Goal: Transaction & Acquisition: Purchase product/service

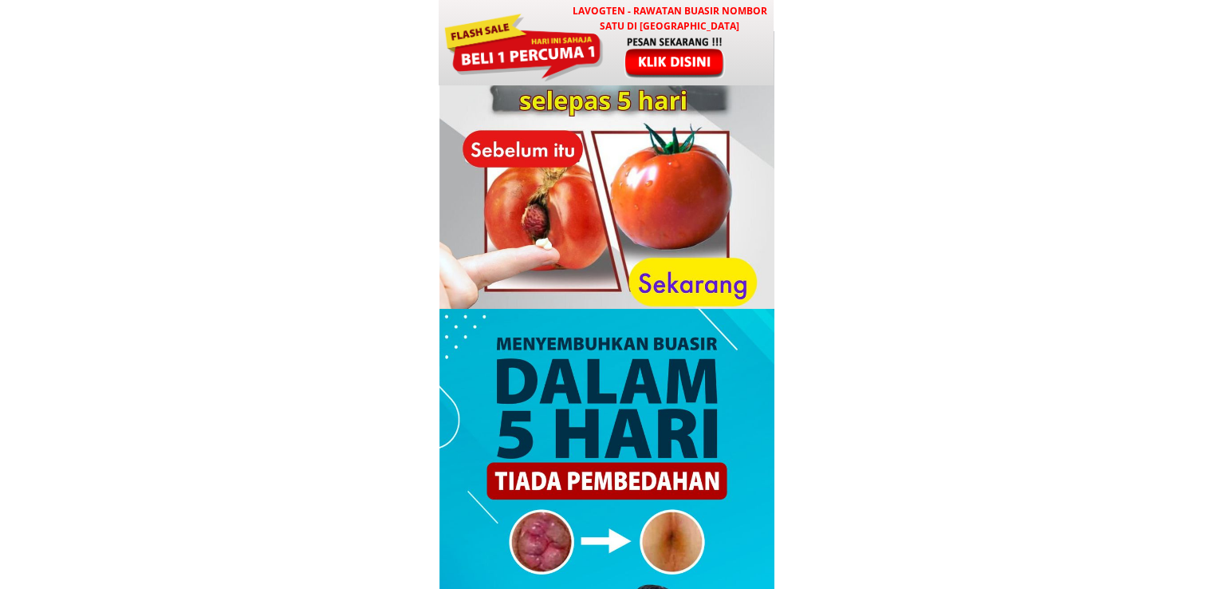
click at [686, 25] on h3 "LAVOGTEN - Rawatan Buasir Nombor Satu di [GEOGRAPHIC_DATA]" at bounding box center [670, 18] width 210 height 30
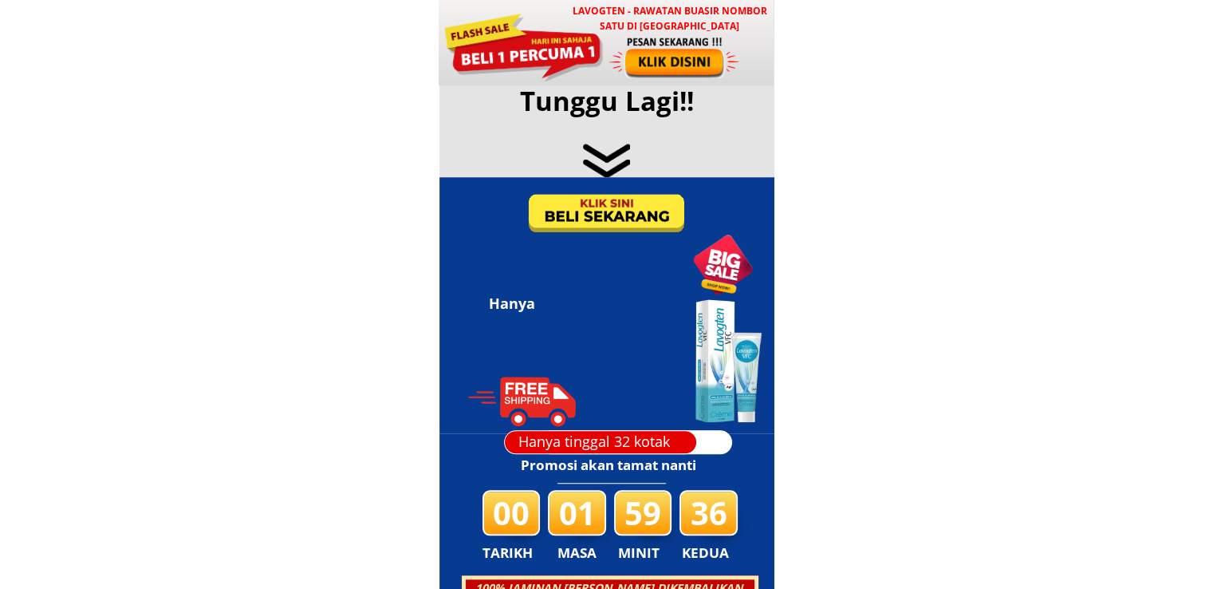
scroll to position [7690, 0]
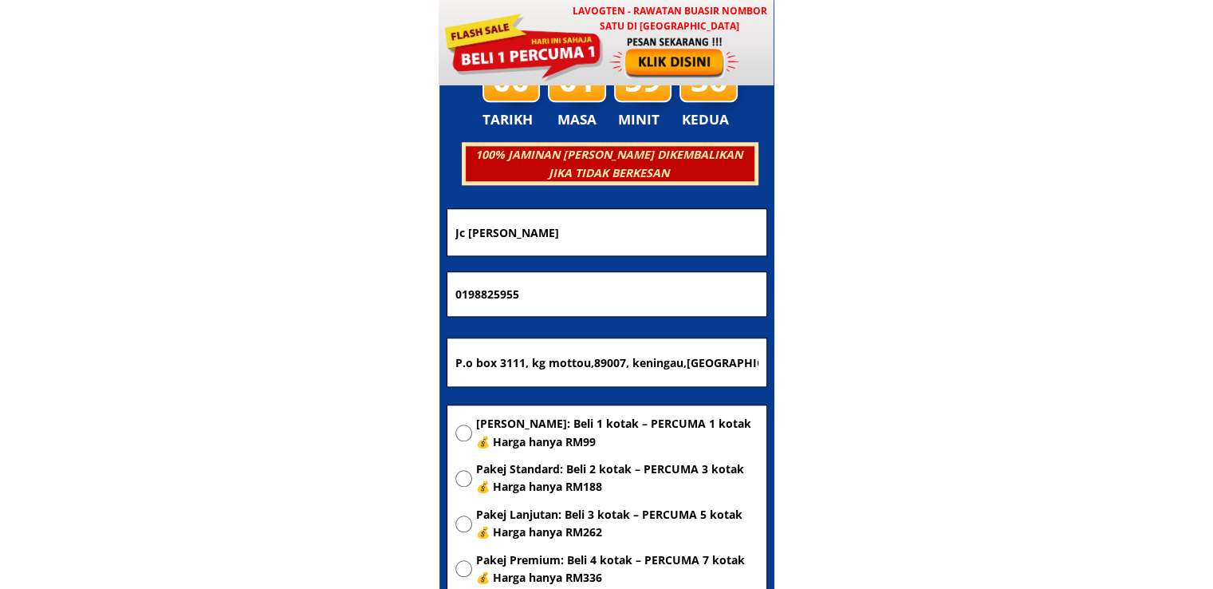
click at [691, 351] on input "P.o box 3111, kg mottou,89007, keningau,[GEOGRAPHIC_DATA]" at bounding box center [606, 362] width 311 height 48
paste input "No 1 lot 1865 Pusat Bimbingan Cemerlang mukin Gua [GEOGRAPHIC_DATA] [GEOGRAPHIC…"
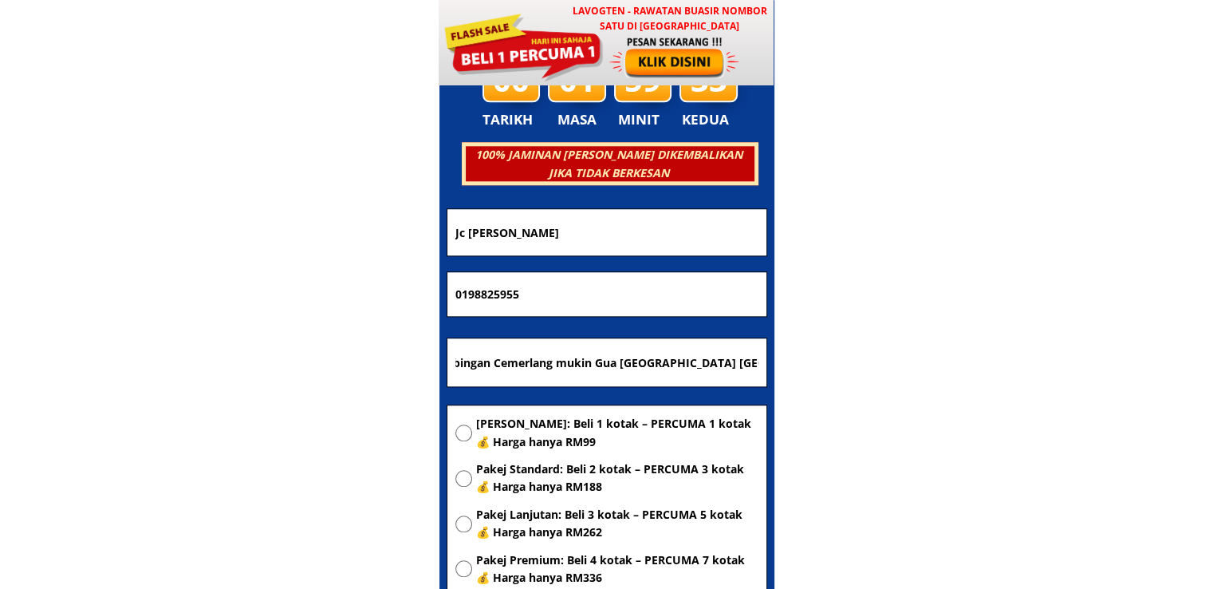
type input "No 1 lot 1865 Pusat Bimbingan Cemerlang mukin Gua [GEOGRAPHIC_DATA] [GEOGRAPHIC…"
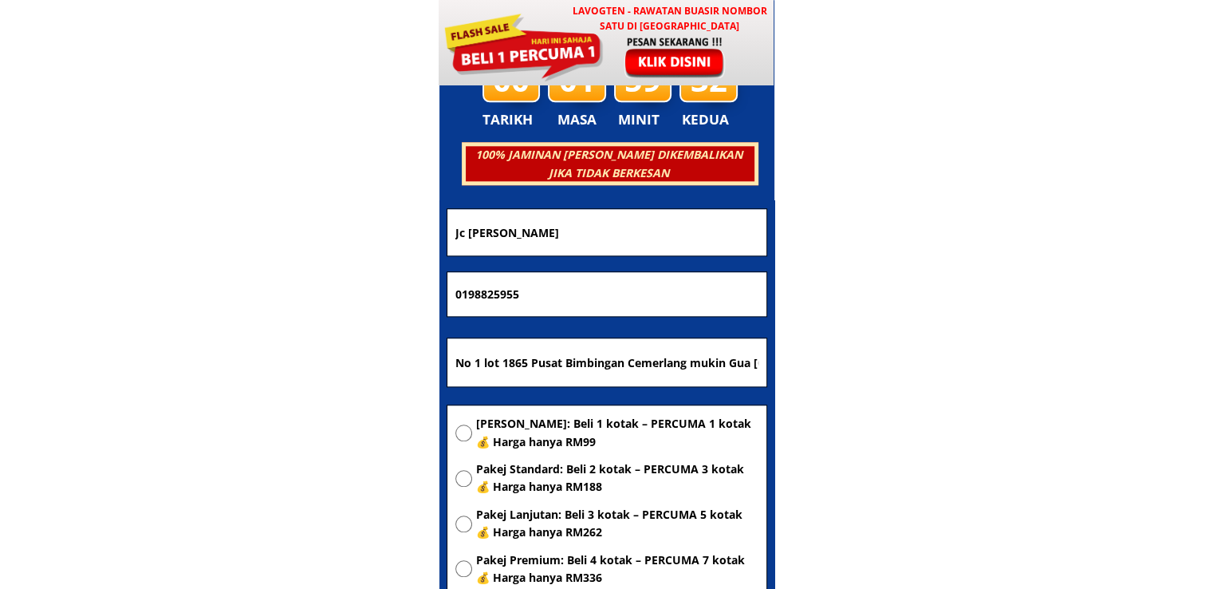
drag, startPoint x: 636, startPoint y: 288, endPoint x: 246, endPoint y: 291, distance: 389.2
click at [261, 291] on body "LAVOGTEN - Rawatan Buasir Nombor Satu di [GEOGRAPHIC_DATA] Dengarkan pengalaman…" at bounding box center [606, 457] width 1213 height 16294
paste input "3-950 6468"
click at [502, 297] on input "013-950 6468" at bounding box center [606, 294] width 311 height 45
click at [478, 294] on input "013-9506468" at bounding box center [606, 294] width 311 height 45
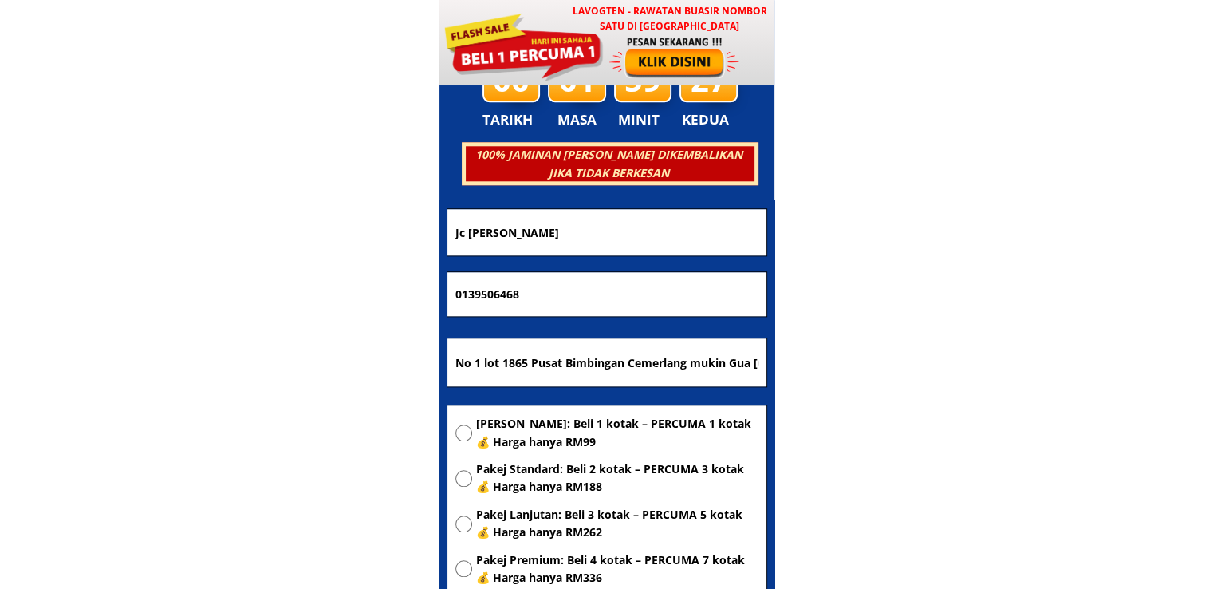
type input "0139506468"
drag, startPoint x: 549, startPoint y: 217, endPoint x: 271, endPoint y: 234, distance: 278.1
click at [274, 234] on body "LAVOGTEN - Rawatan Buasir Nombor Satu di [GEOGRAPHIC_DATA] Dengarkan pengalaman…" at bounding box center [606, 457] width 1213 height 16294
paste input "[PERSON_NAME]"
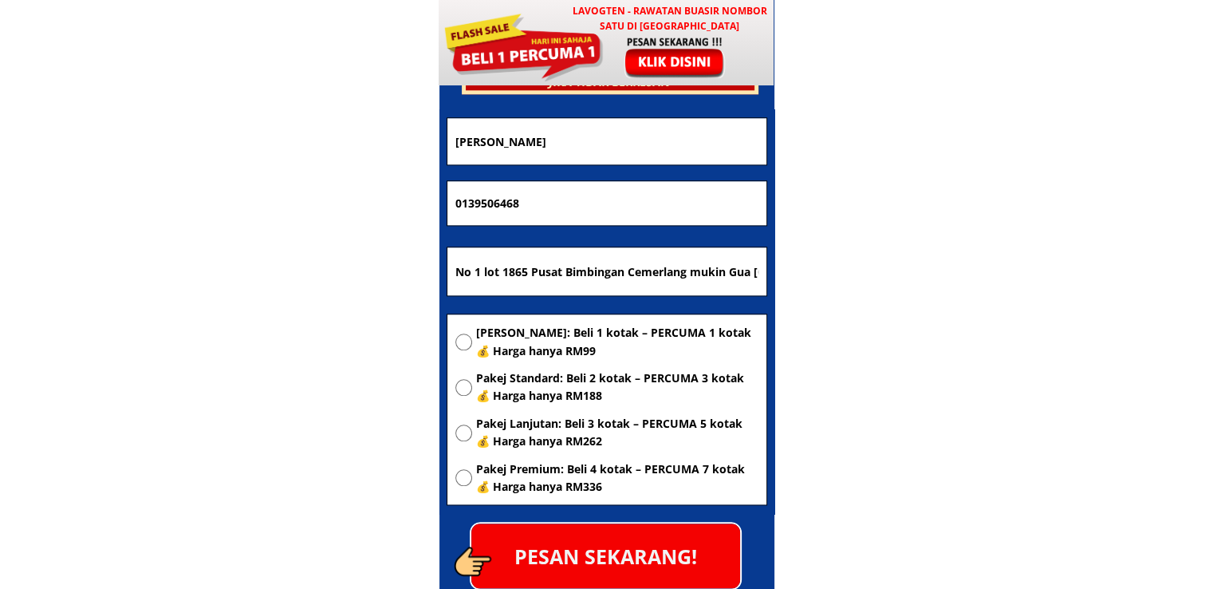
scroll to position [7849, 0]
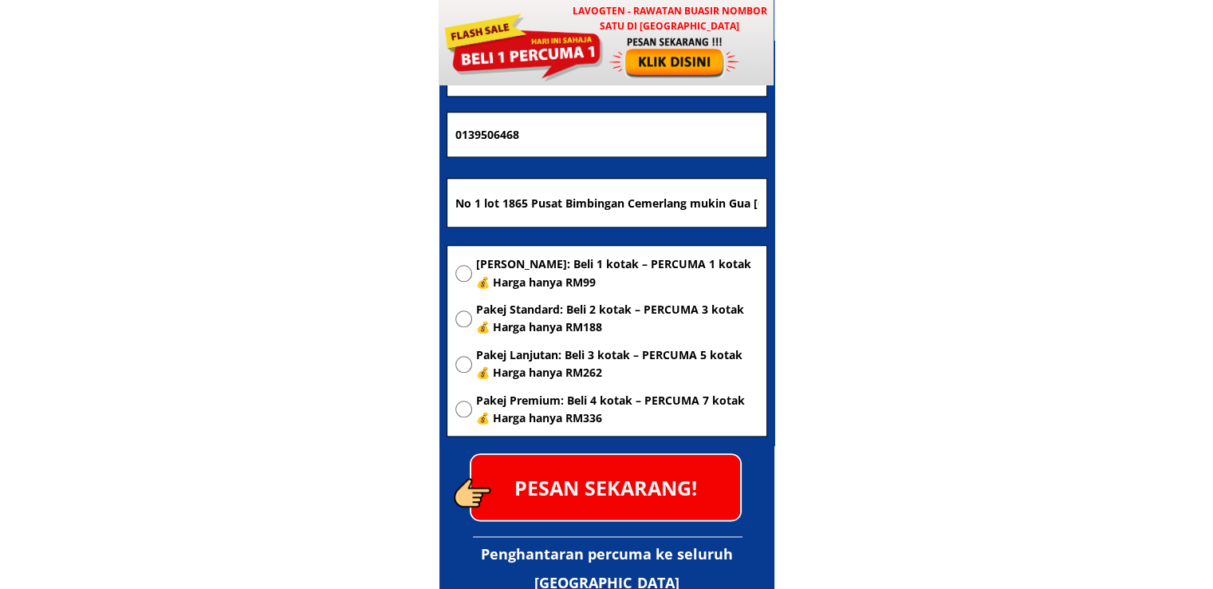
type input "[PERSON_NAME]"
click at [514, 287] on span "[PERSON_NAME]: Beli 1 kotak – PERCUMA 1 kotak 💰 Harga hanya RM99" at bounding box center [617, 273] width 282 height 36
radio input "true"
click at [616, 491] on p "PESAN SEKARANG!" at bounding box center [605, 487] width 269 height 65
